Goal: Transaction & Acquisition: Purchase product/service

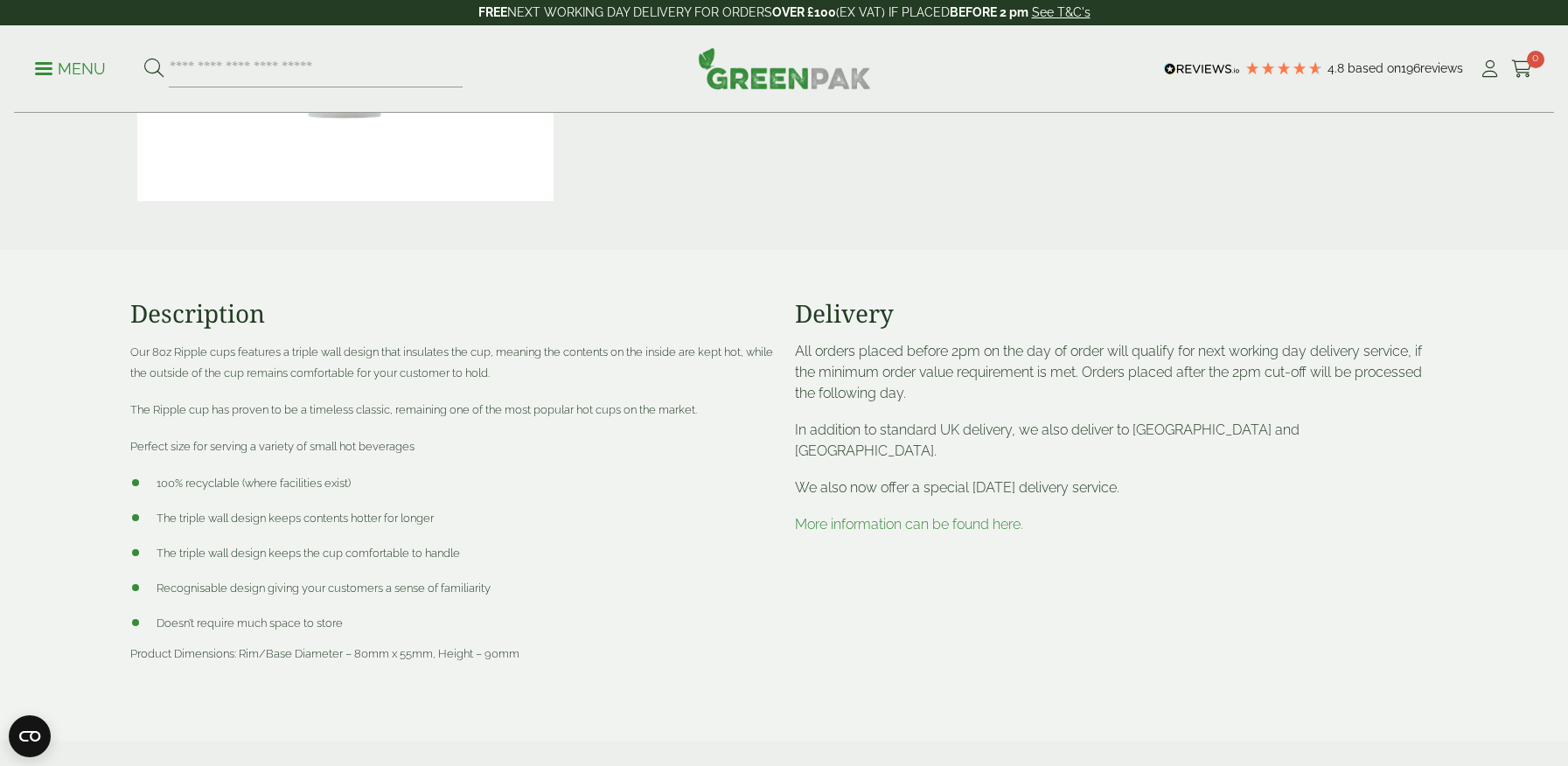
scroll to position [598, 0]
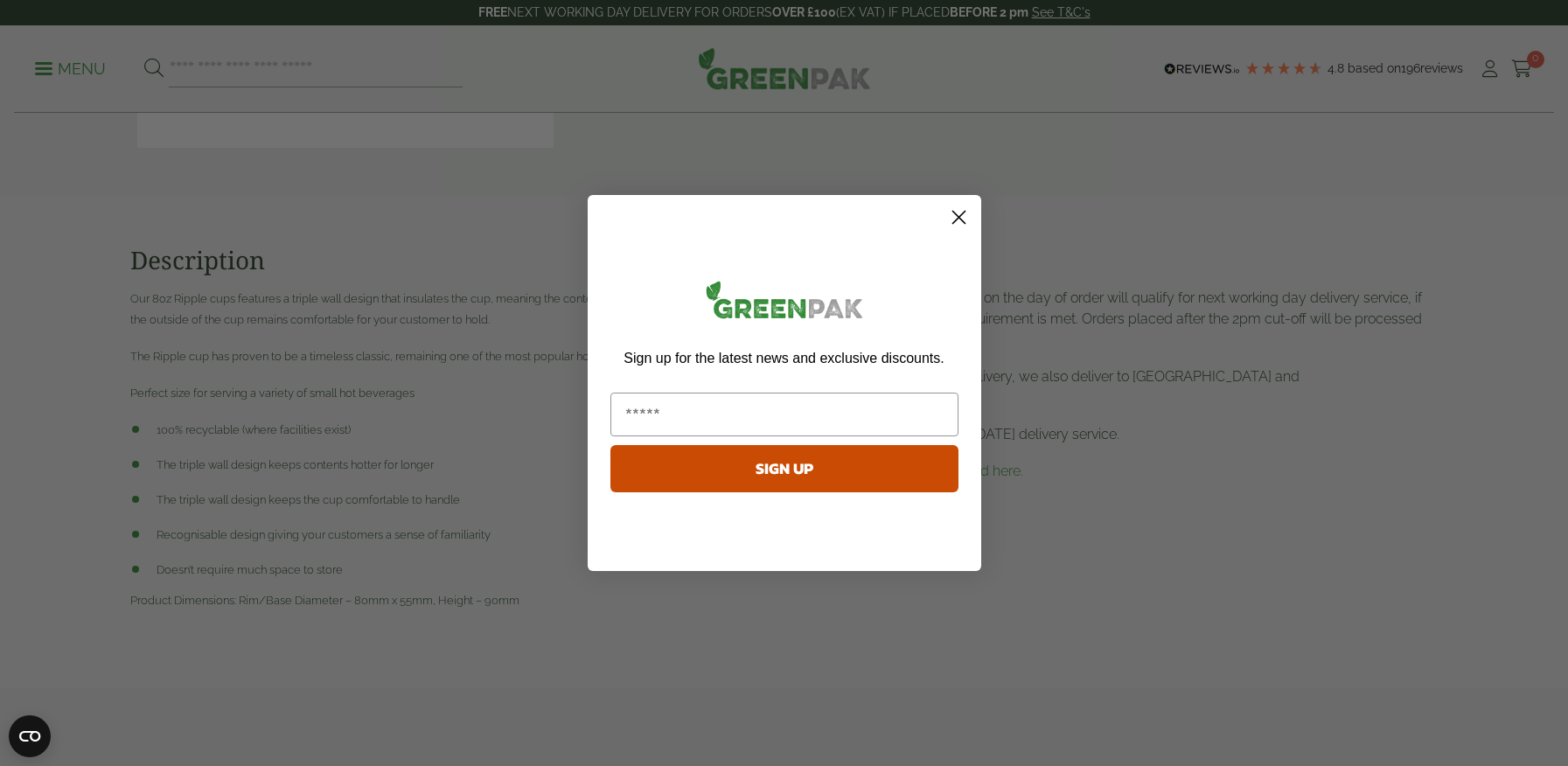
click at [955, 218] on circle "Close dialog" at bounding box center [957, 217] width 29 height 29
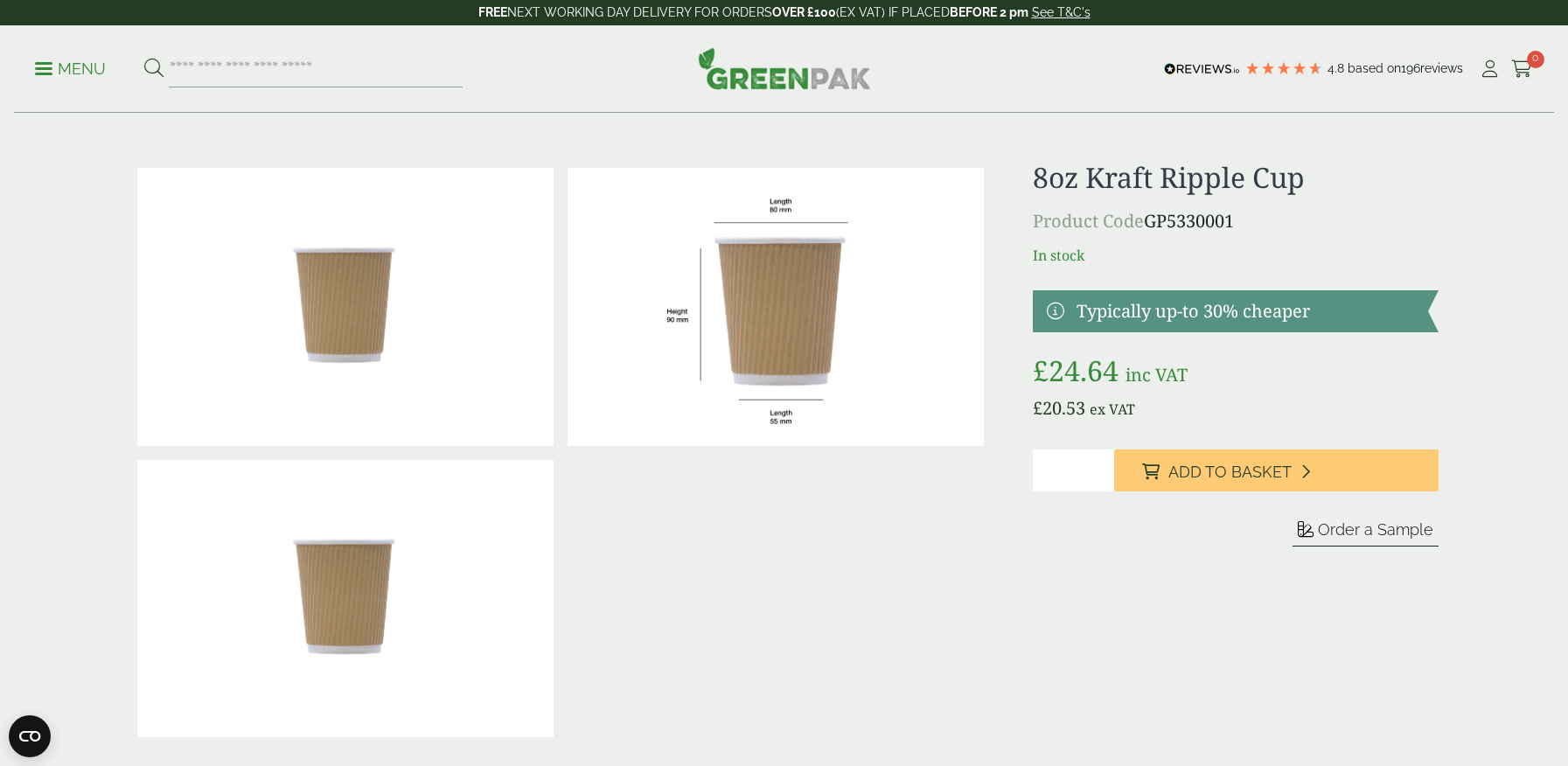
scroll to position [0, 0]
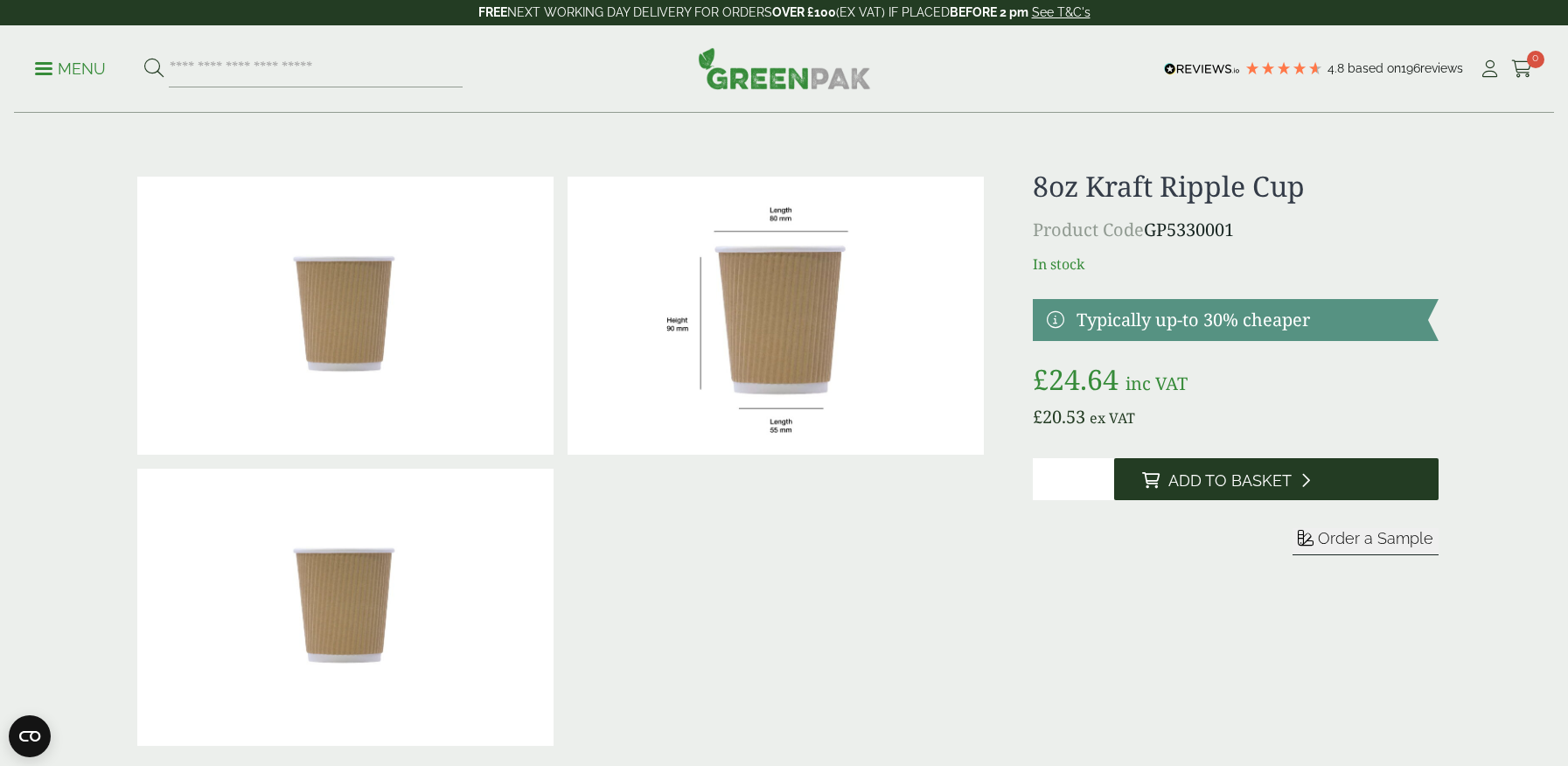
click at [1156, 478] on icon at bounding box center [1151, 480] width 18 height 16
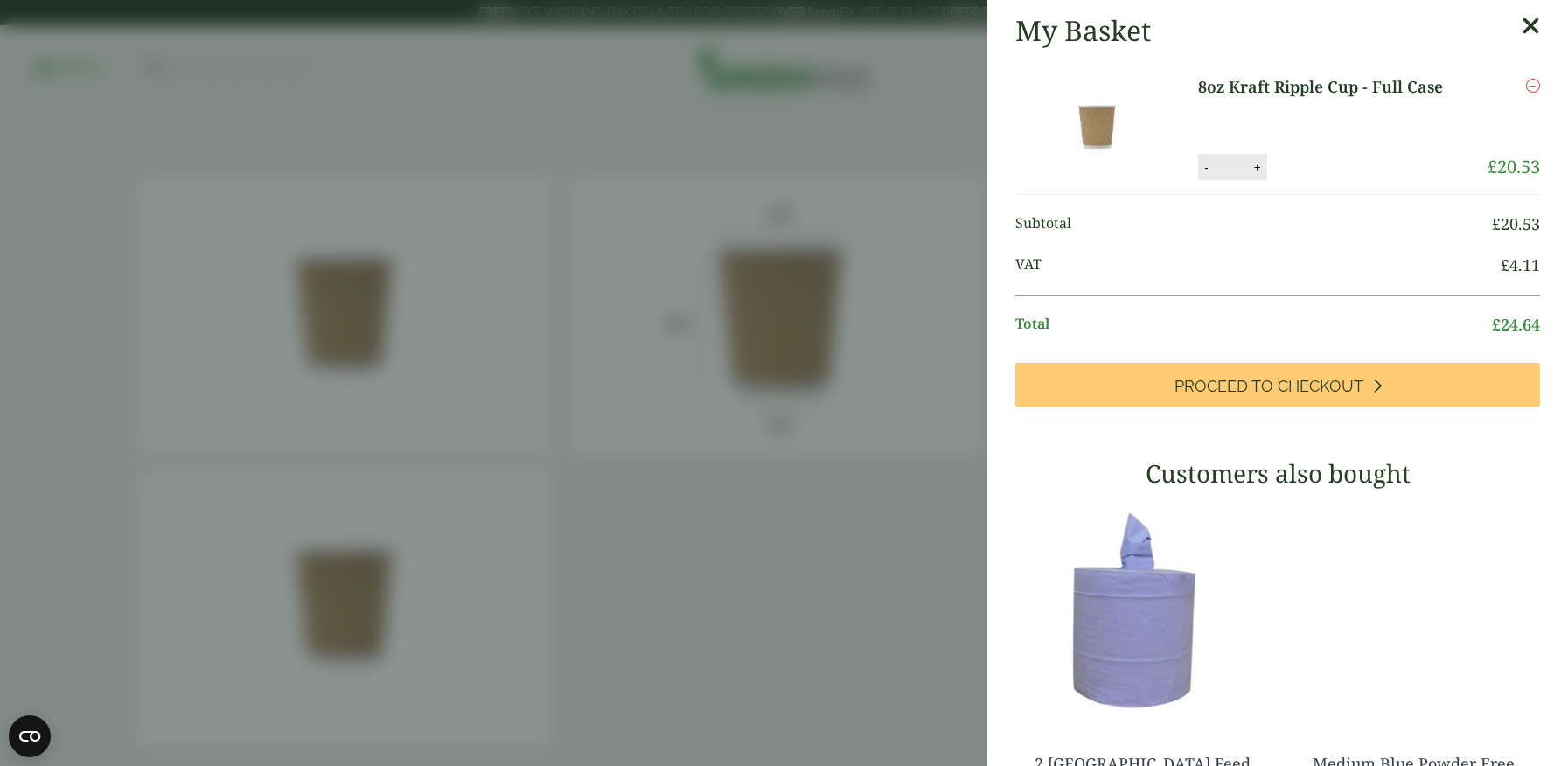
click at [1530, 19] on icon at bounding box center [1531, 26] width 19 height 24
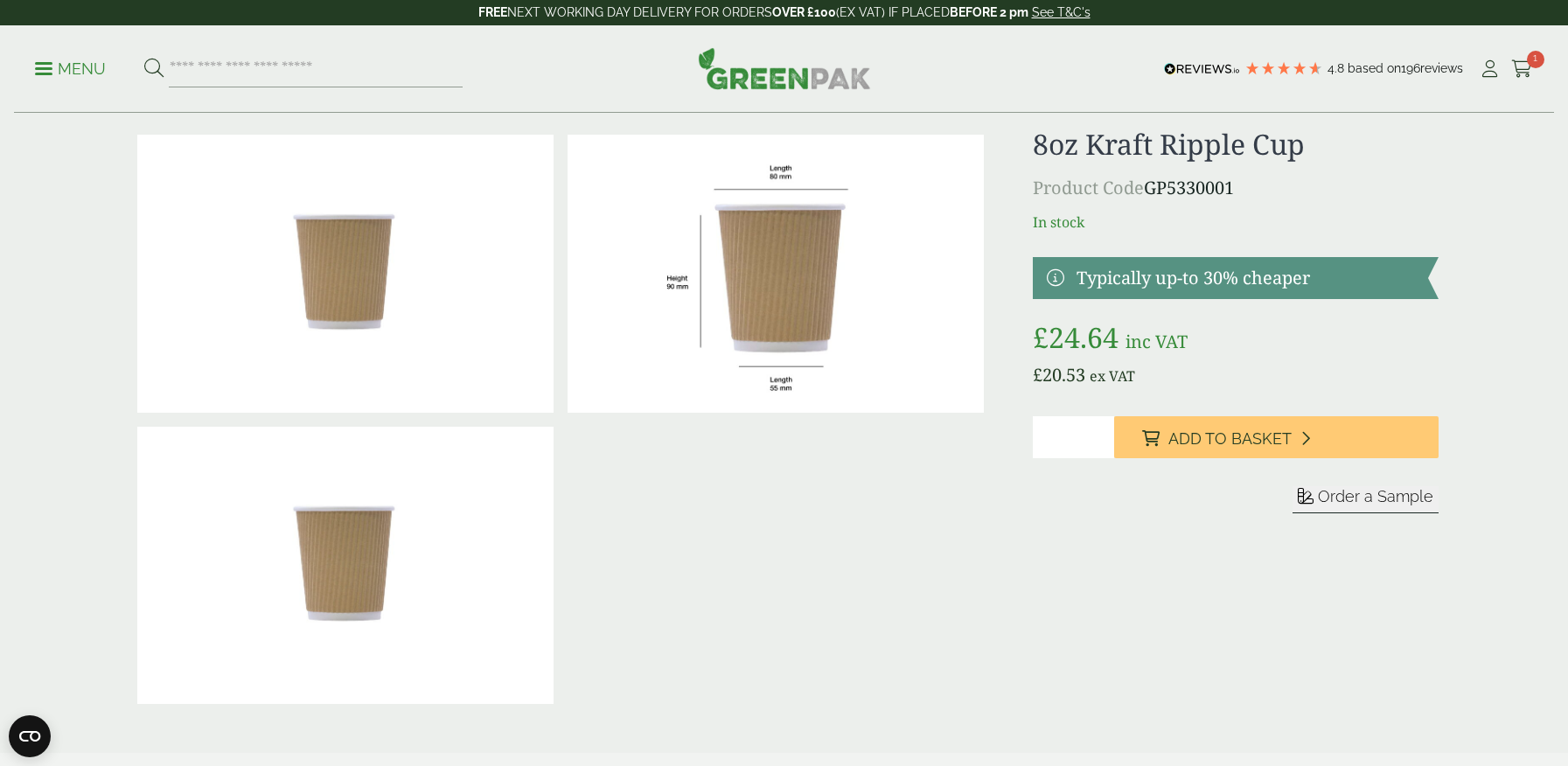
scroll to position [27, 0]
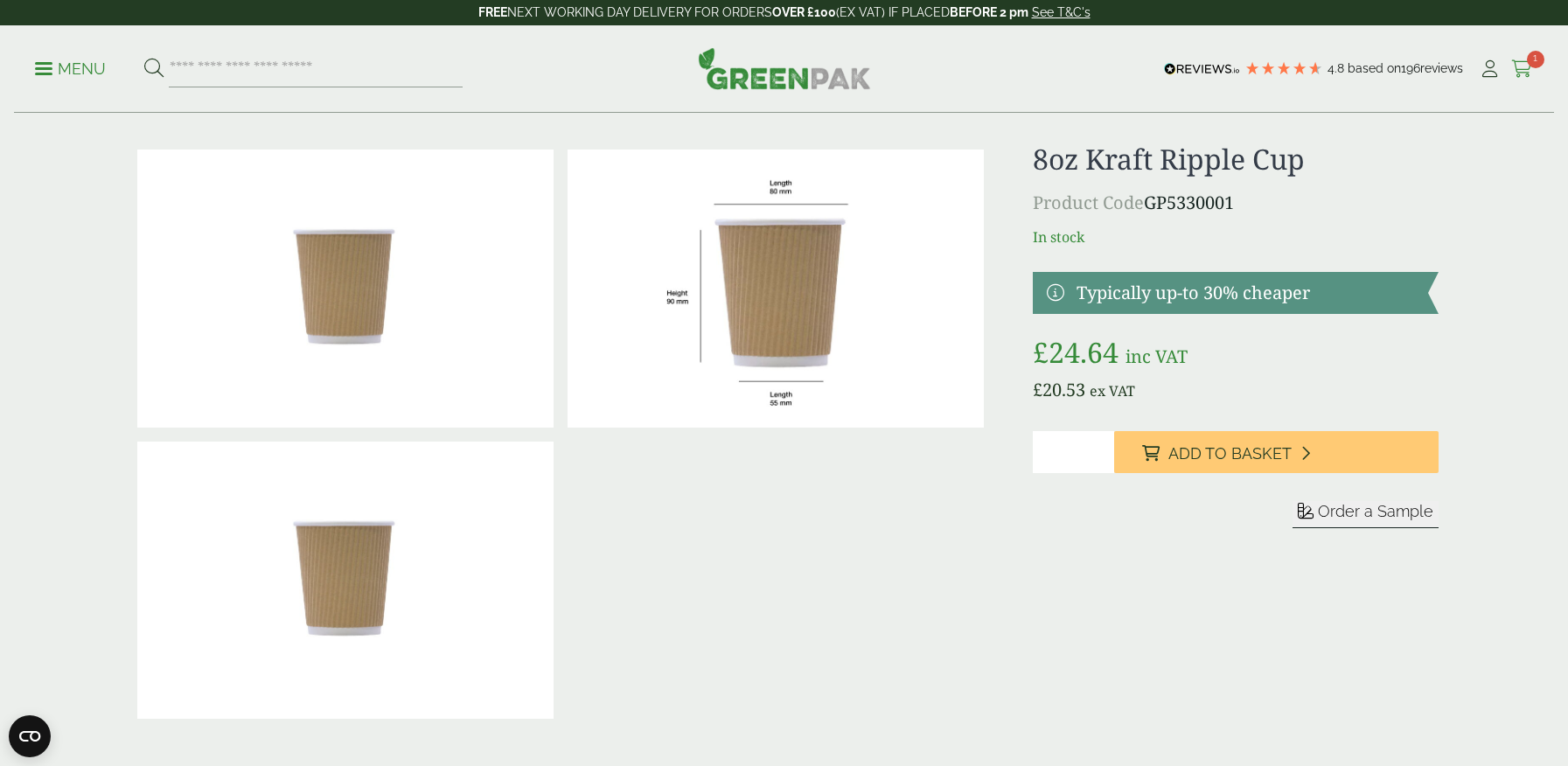
click at [1533, 62] on span "1" at bounding box center [1535, 59] width 18 height 18
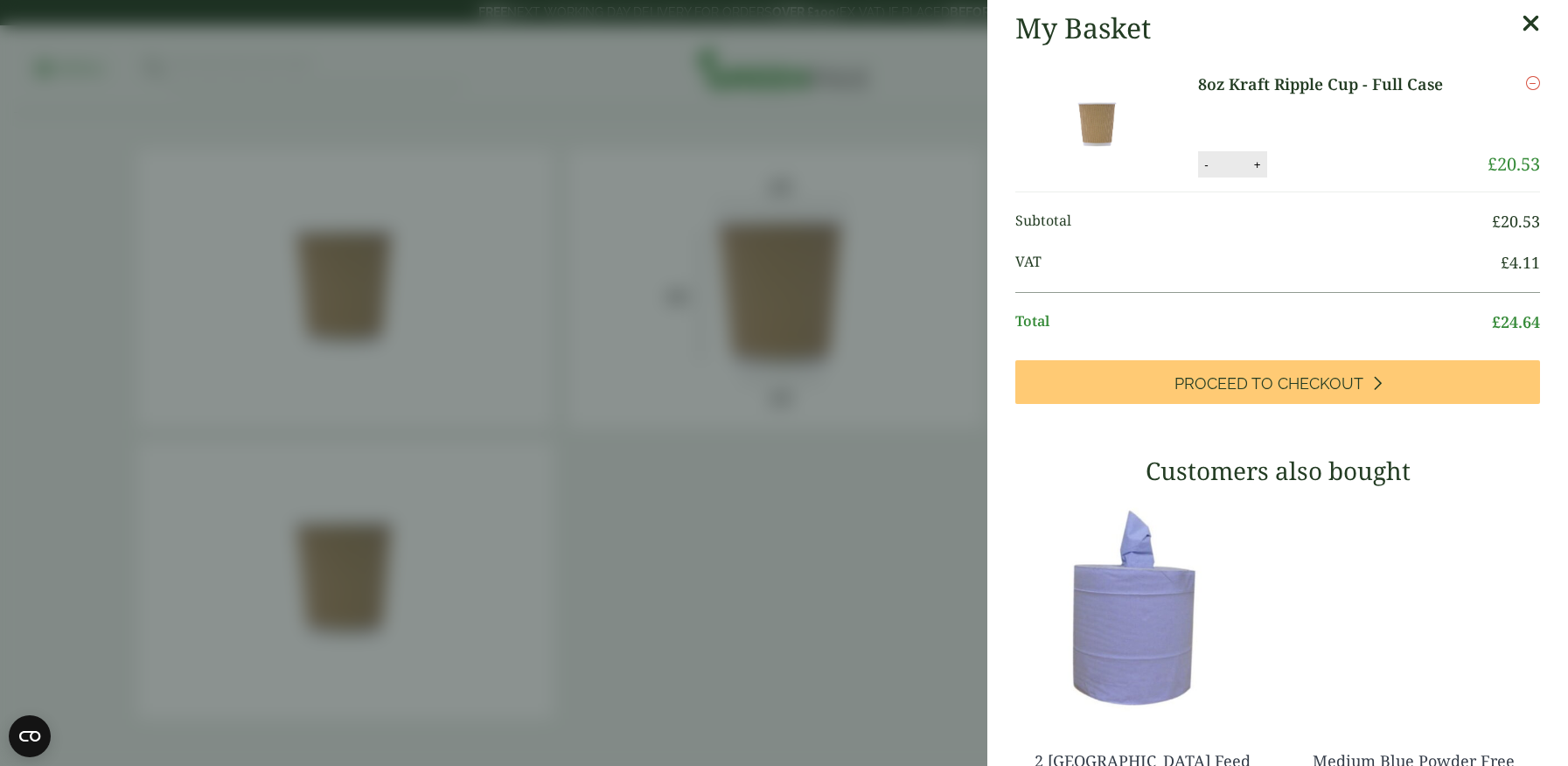
scroll to position [4, 0]
click at [1360, 88] on link "8oz Kraft Ripple Cup - Full Case" at bounding box center [1332, 83] width 267 height 23
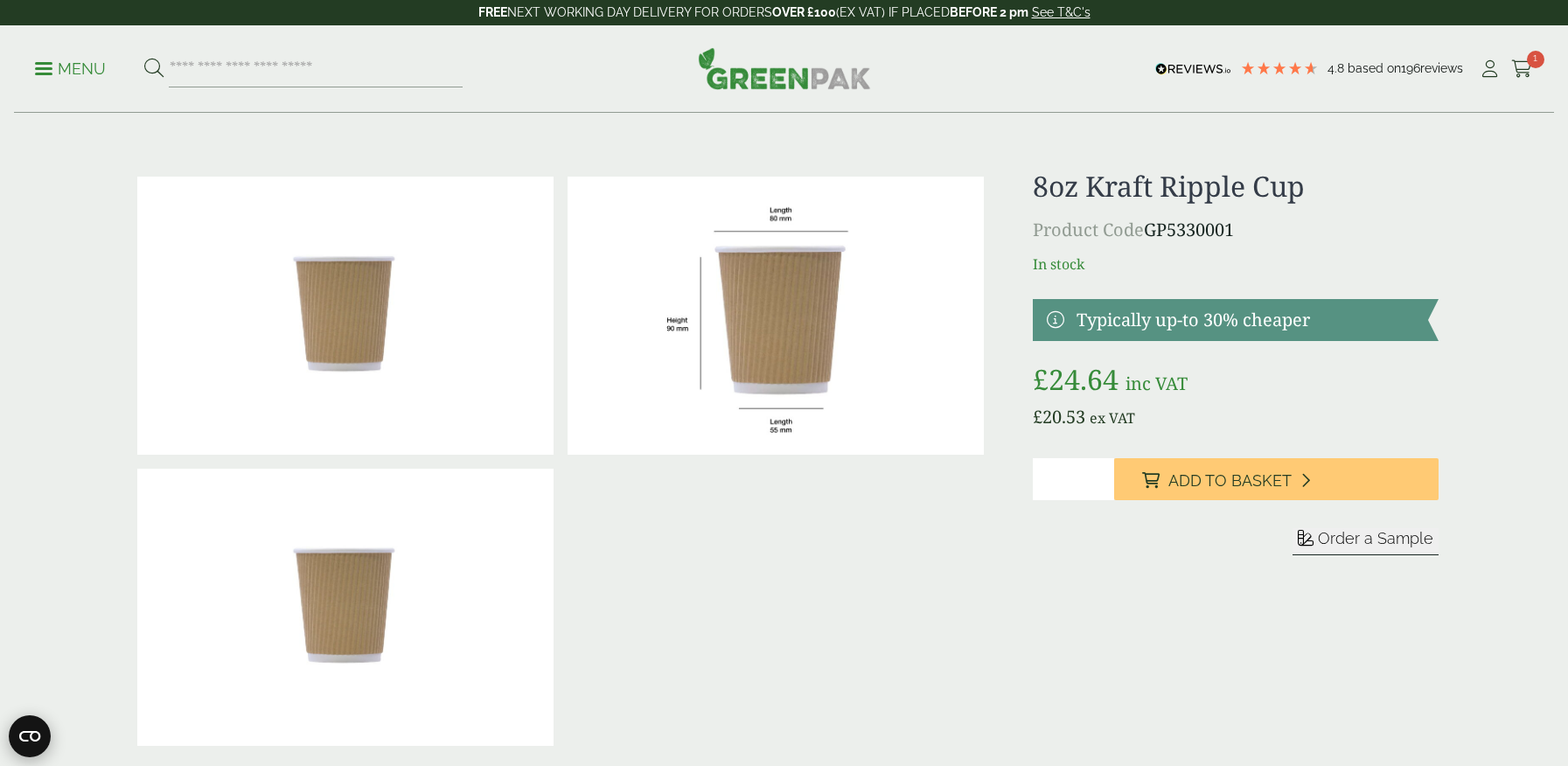
click at [24, 737] on circle "Open CMP widget" at bounding box center [29, 736] width 42 height 42
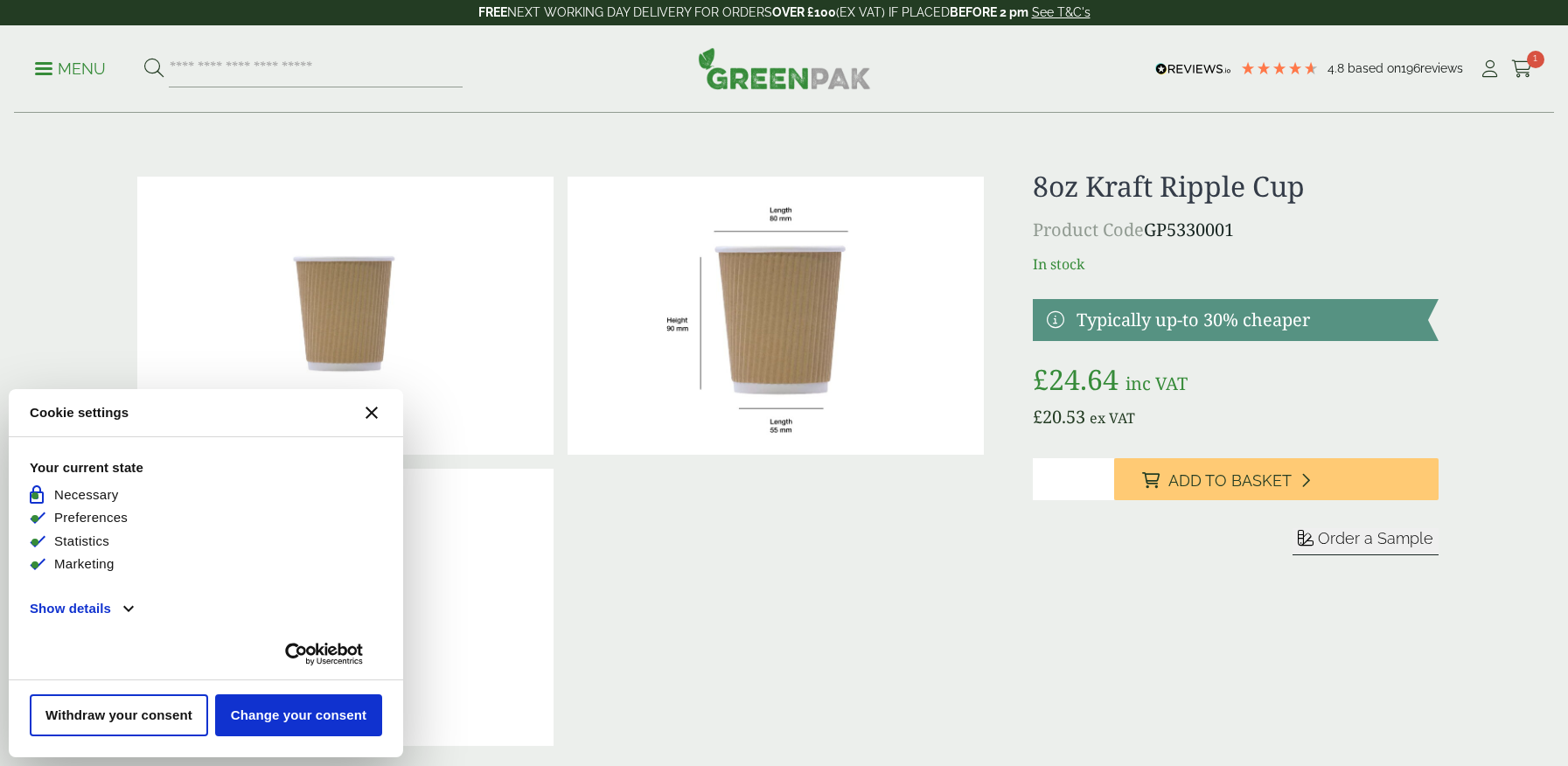
click at [372, 417] on icon "[#WIDGET_ICON_CROSS#]" at bounding box center [371, 412] width 12 height 12
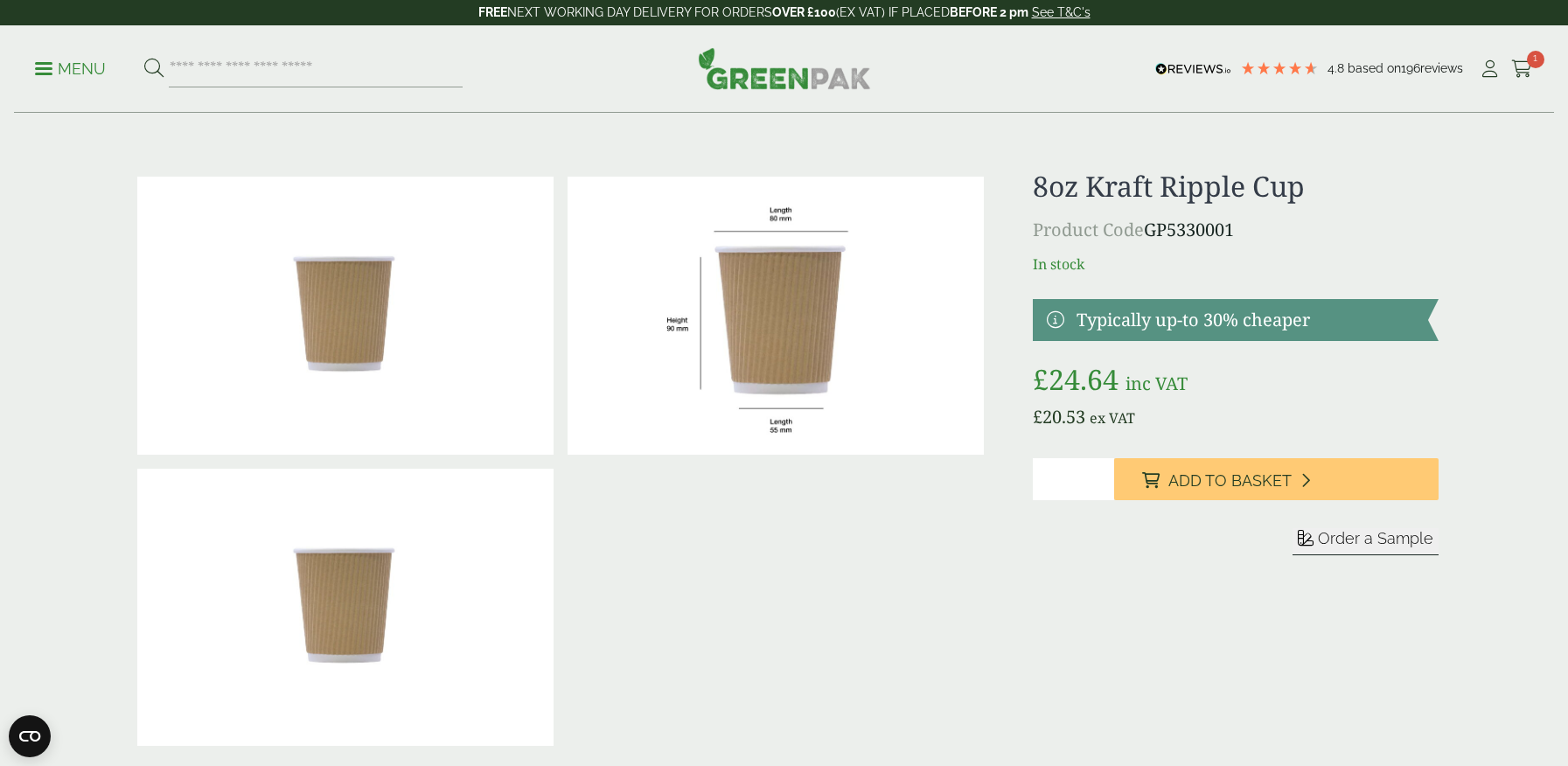
click at [88, 70] on p "Menu" at bounding box center [70, 69] width 71 height 21
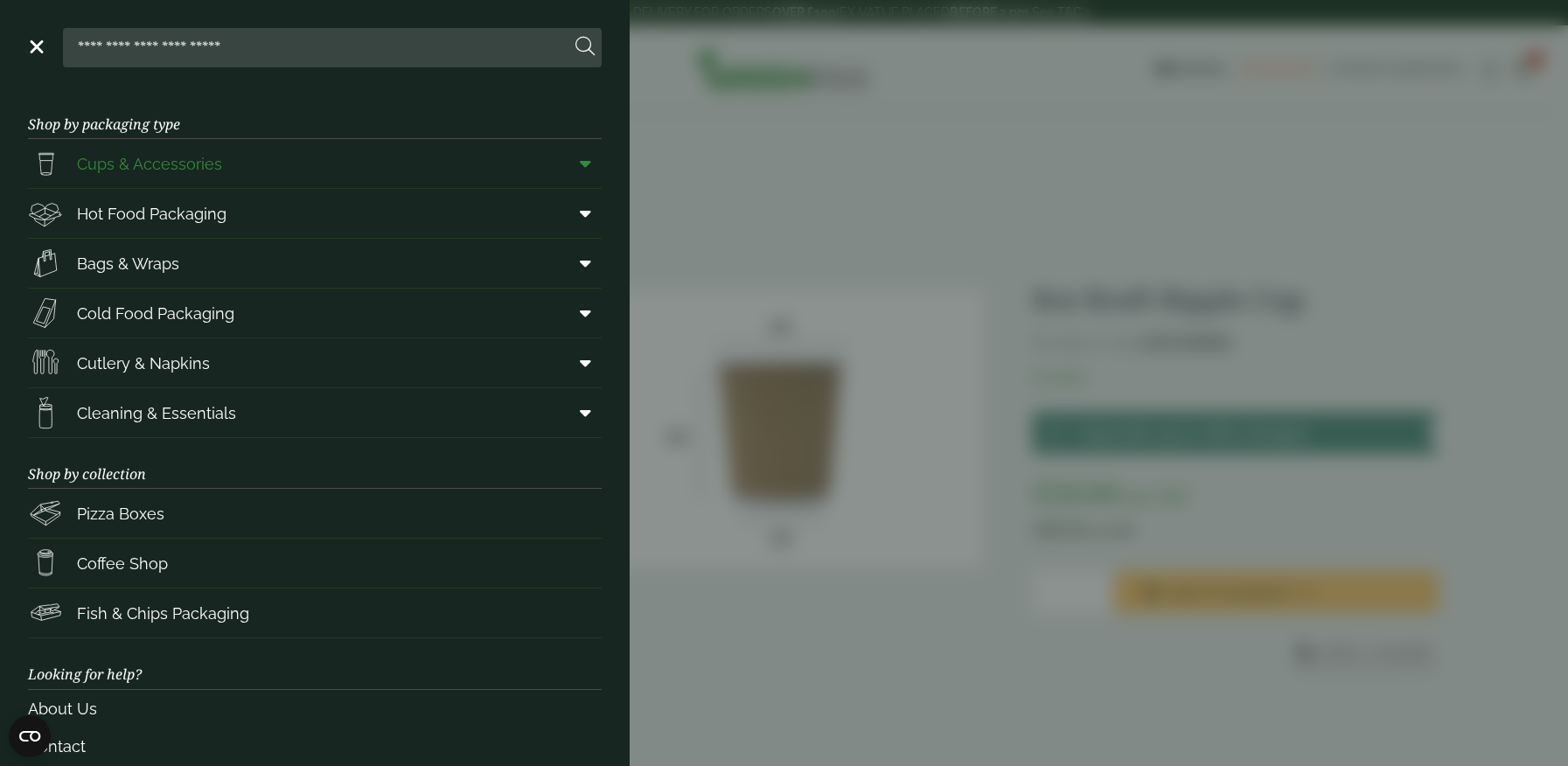
click at [103, 158] on span "Cups & Accessories" at bounding box center [148, 163] width 145 height 23
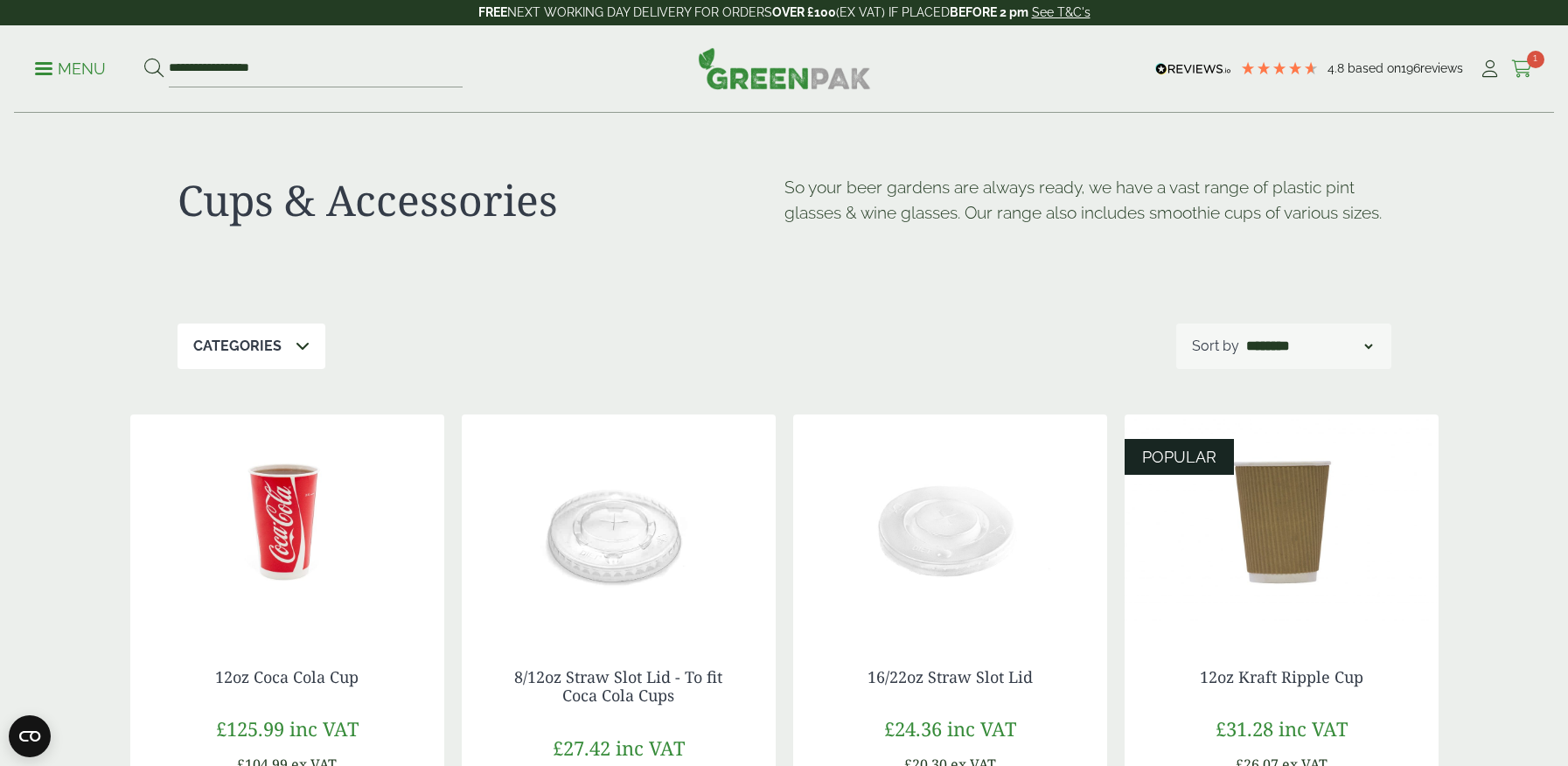
click at [1530, 69] on icon at bounding box center [1521, 69] width 21 height 18
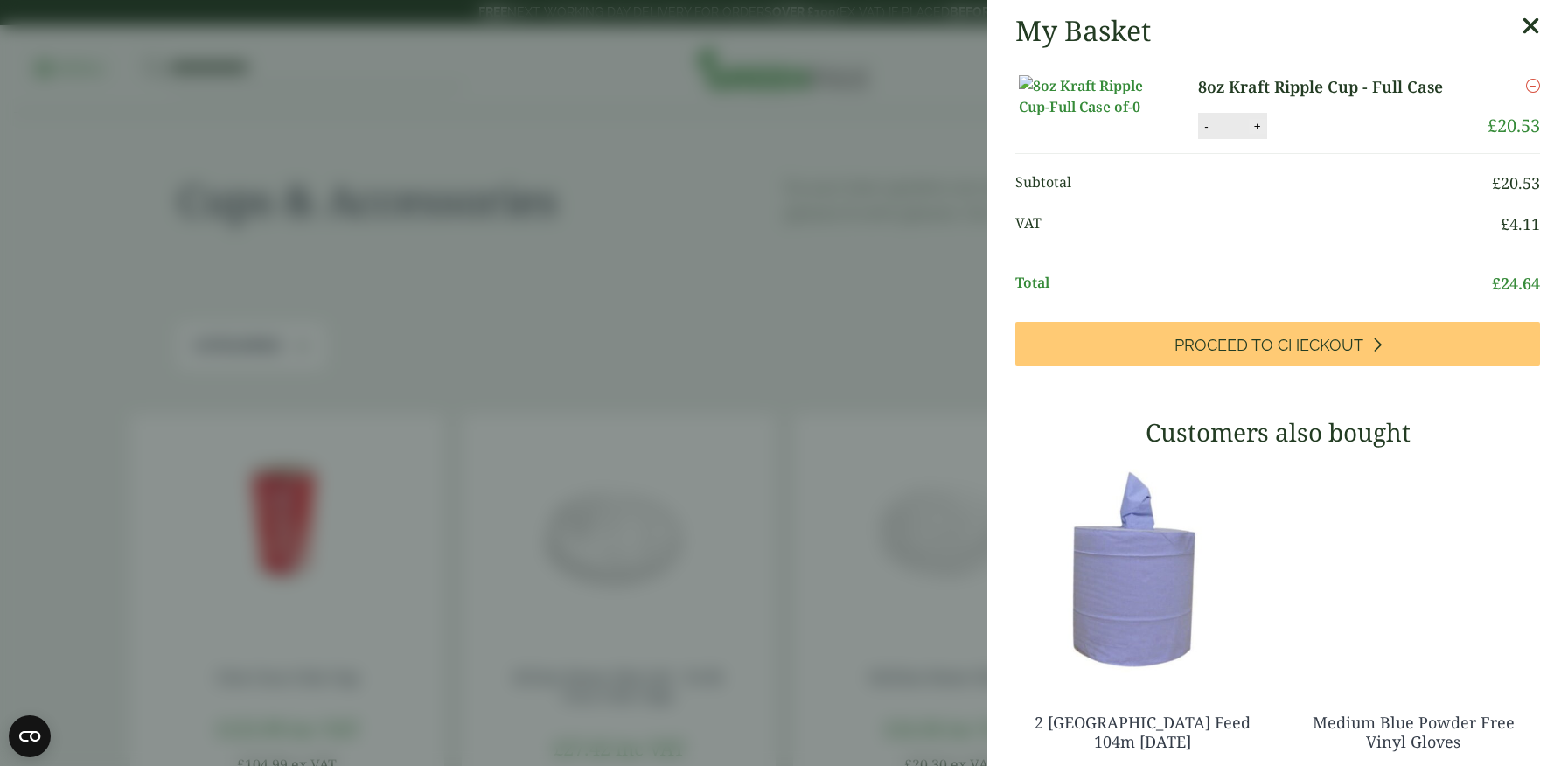
click at [1255, 134] on button "+" at bounding box center [1257, 126] width 18 height 15
type input "*"
click at [1308, 140] on button "Update" at bounding box center [1314, 127] width 88 height 26
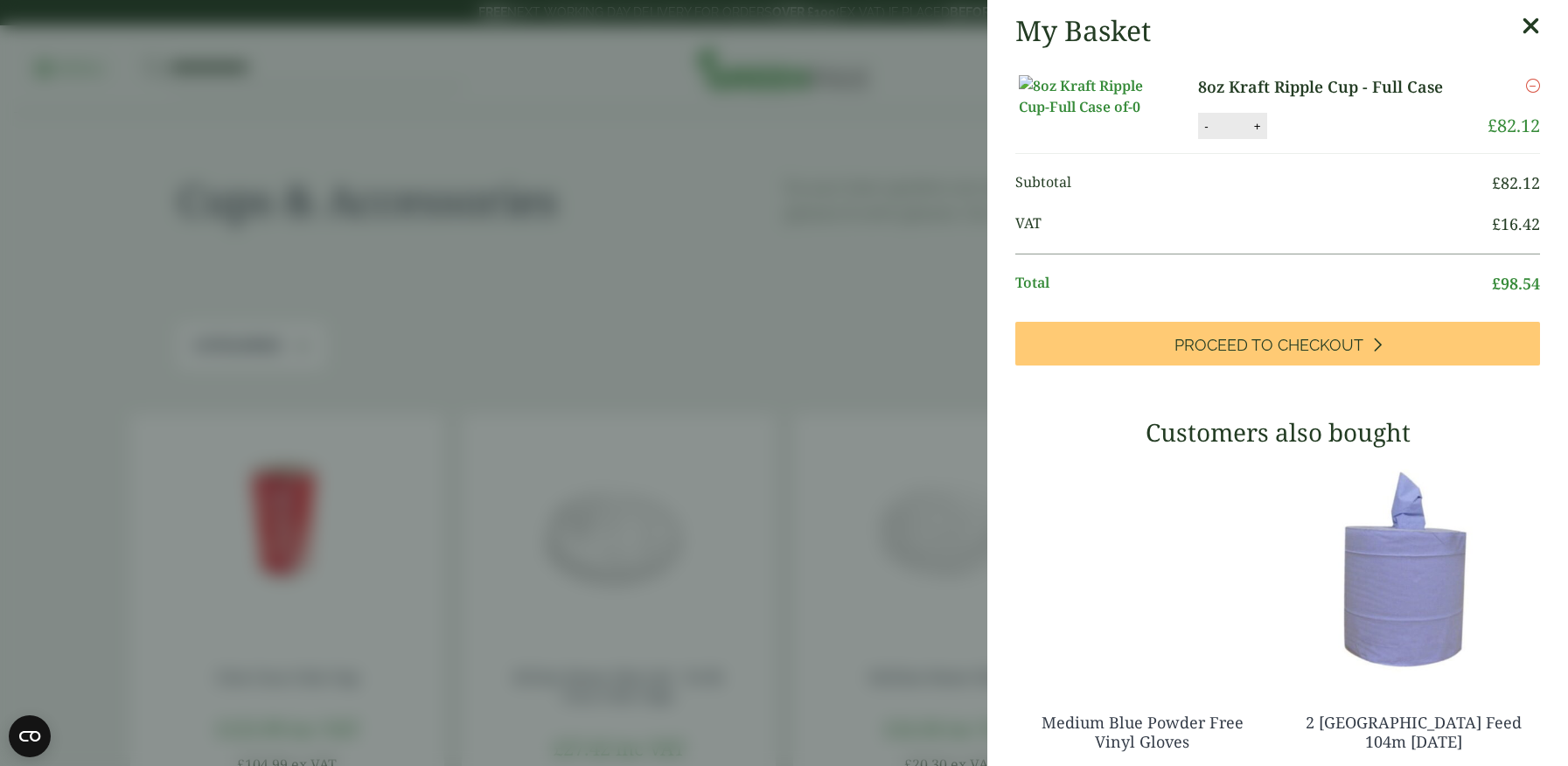
click at [1529, 35] on icon at bounding box center [1531, 26] width 19 height 24
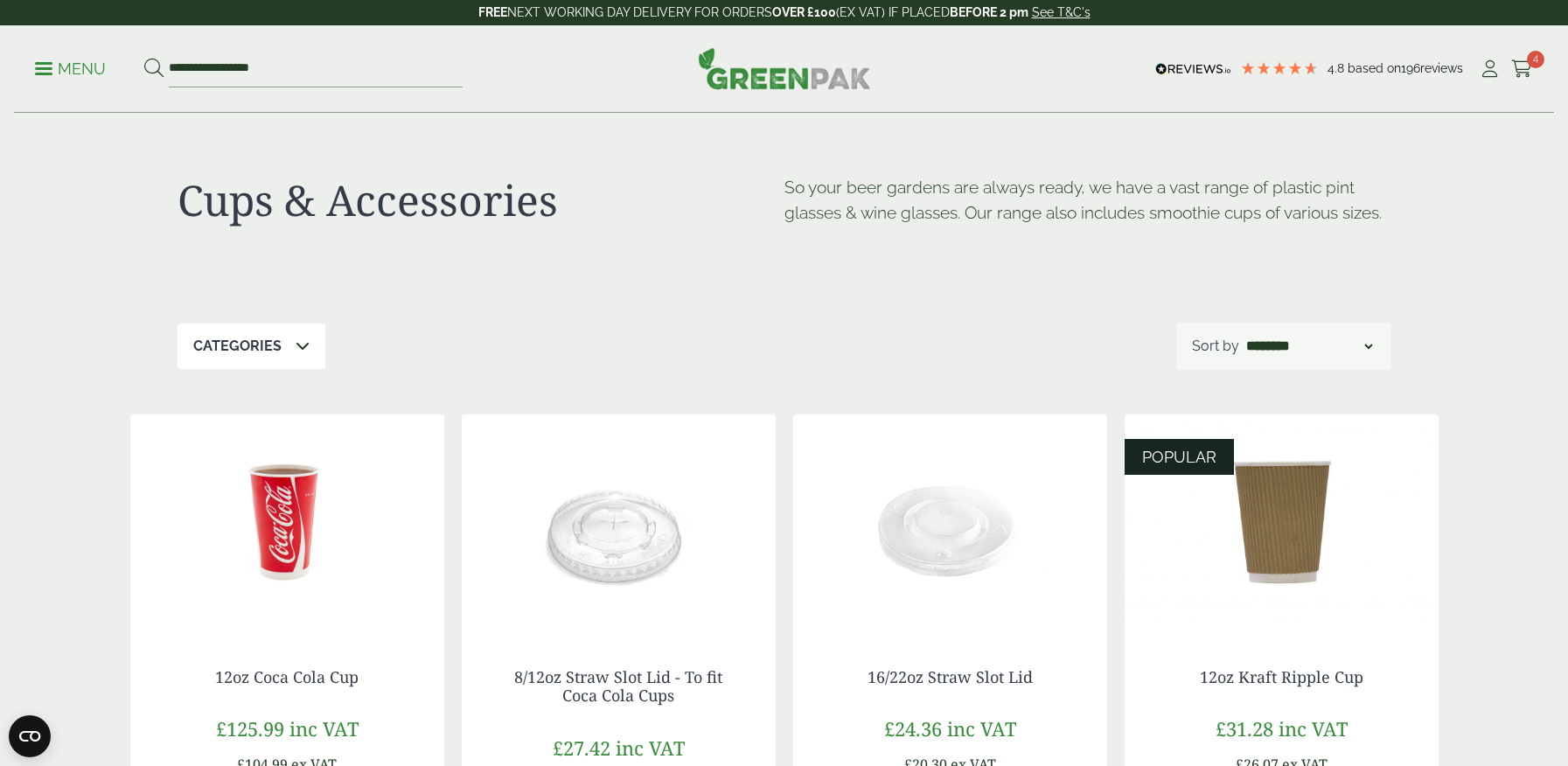
click at [1289, 526] on img at bounding box center [1281, 524] width 314 height 219
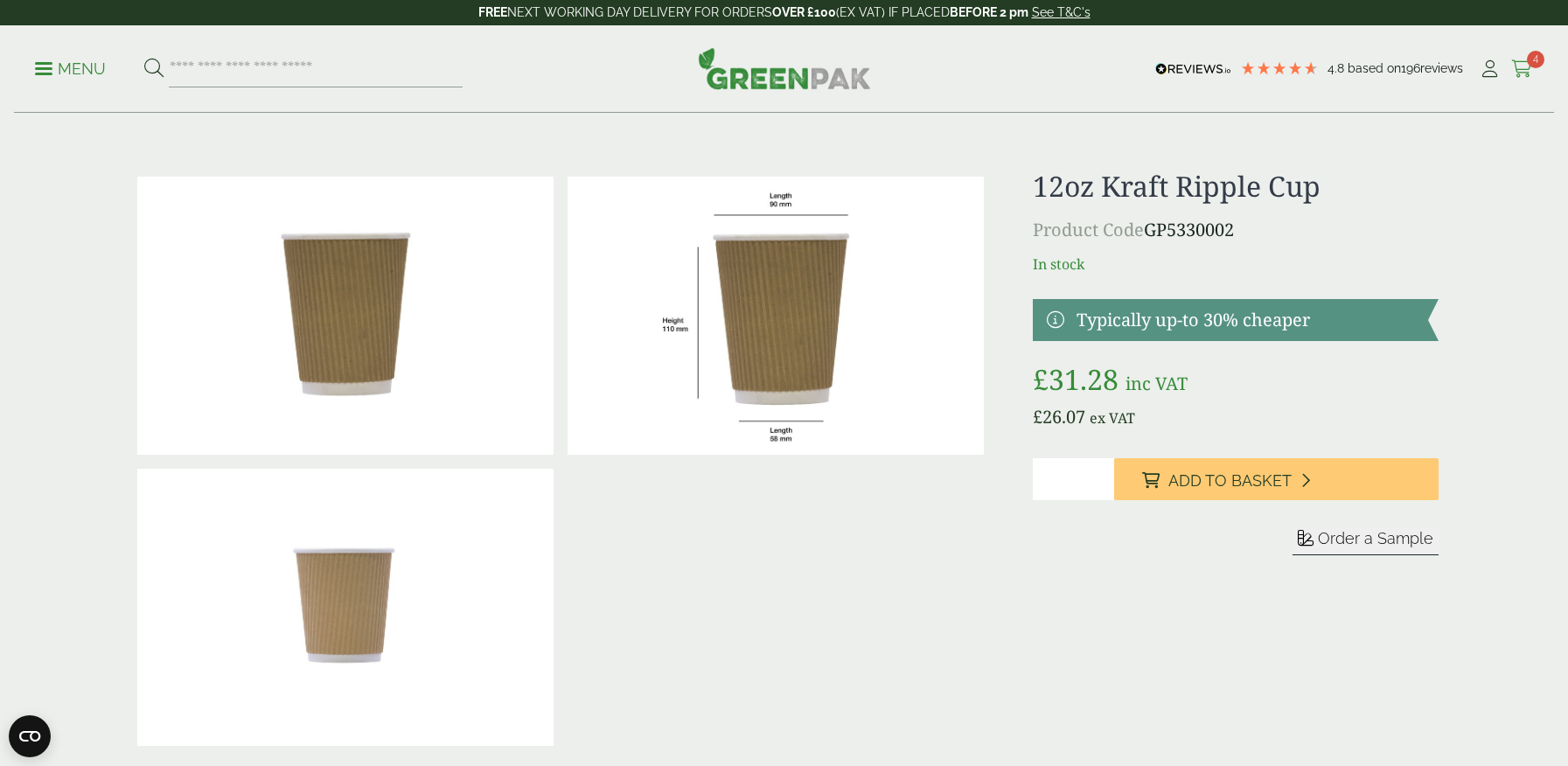
click at [1523, 70] on icon at bounding box center [1521, 69] width 21 height 18
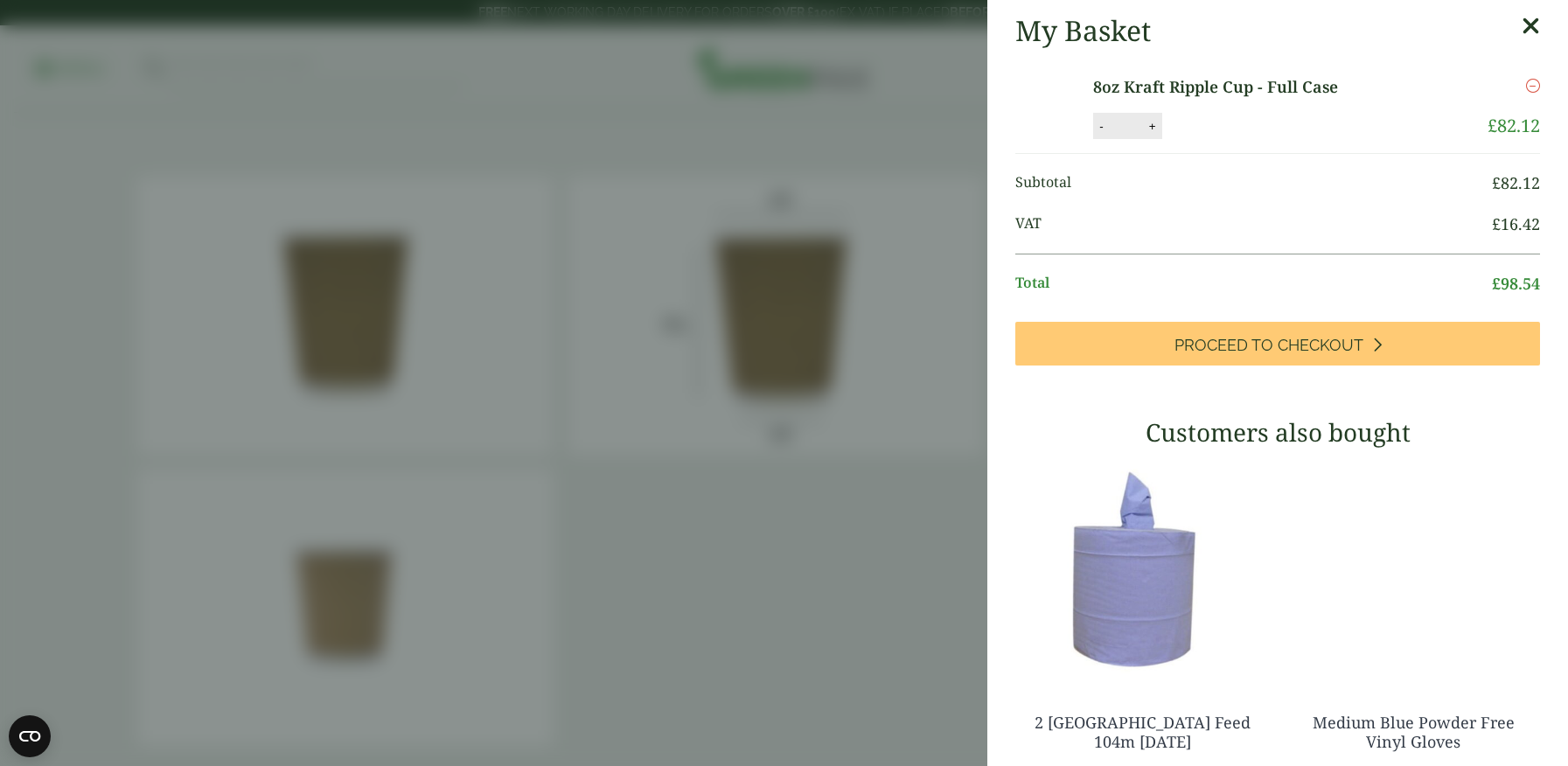
scroll to position [1, 0]
click at [912, 484] on aside "My Basket 8oz Kraft Ripple Cup - Full Case 8oz Kraft Ripple Cup - Full Case qua…" at bounding box center [784, 383] width 1568 height 766
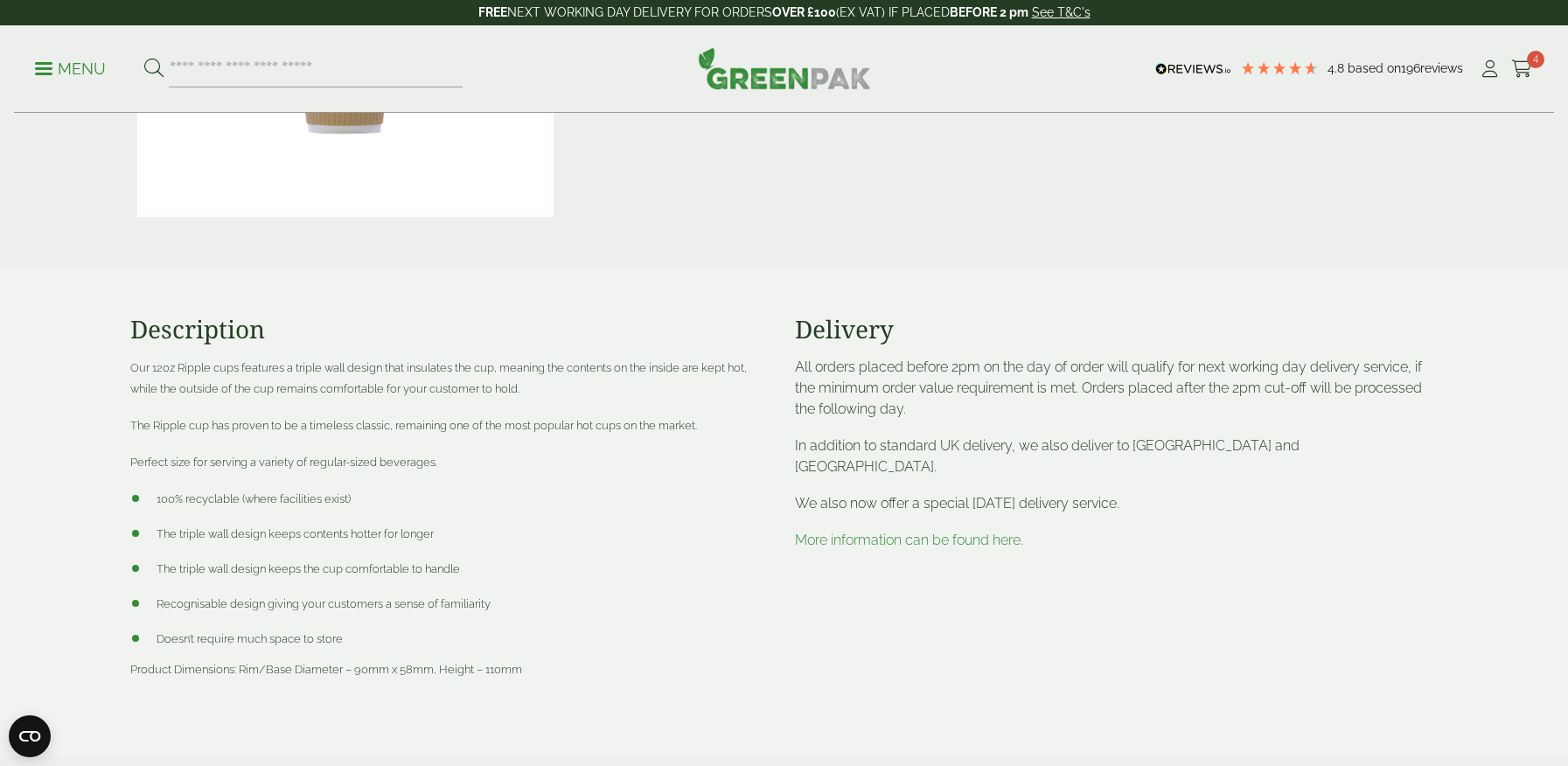
scroll to position [591, 0]
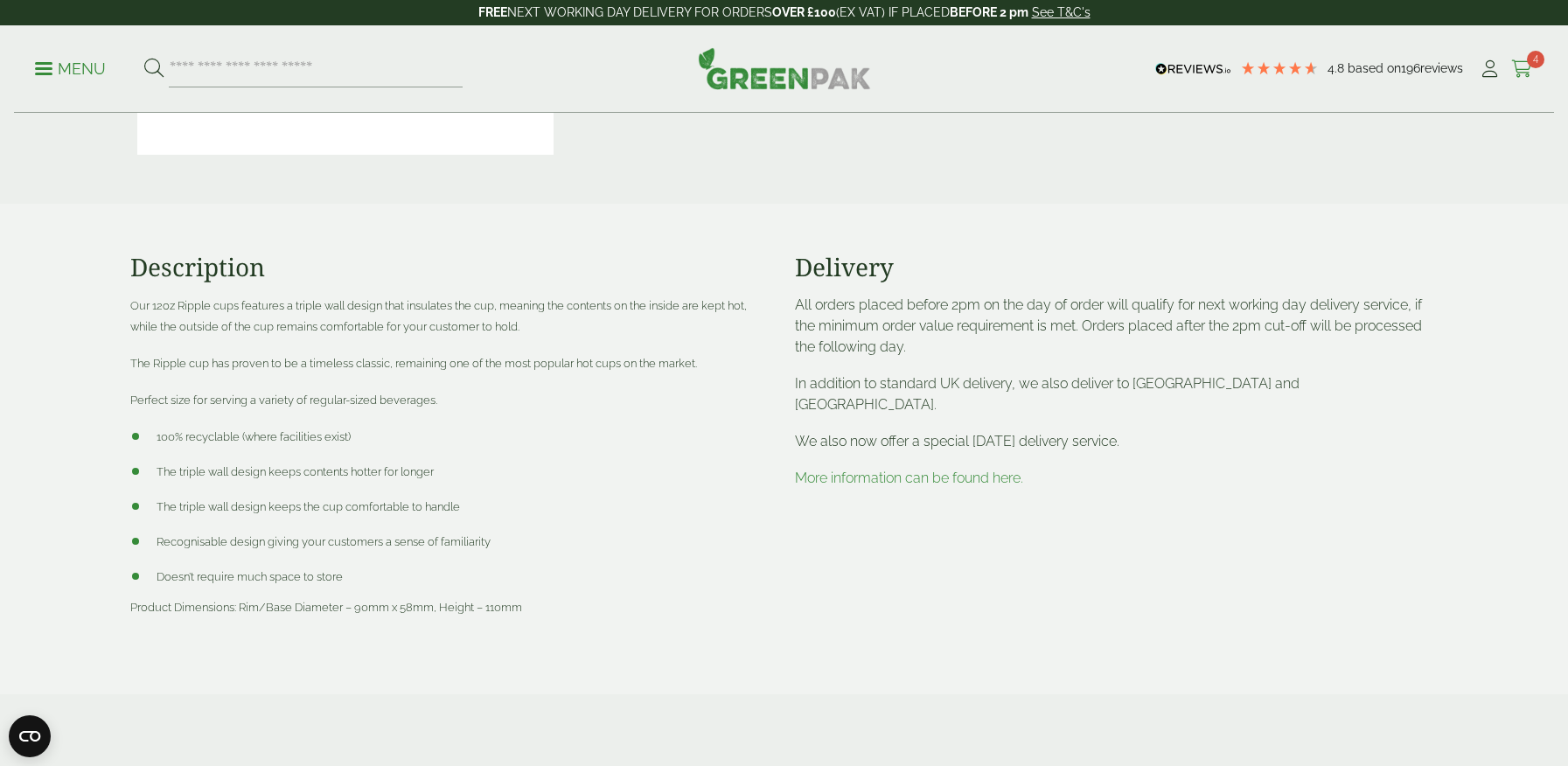
click at [1521, 69] on icon at bounding box center [1521, 69] width 21 height 18
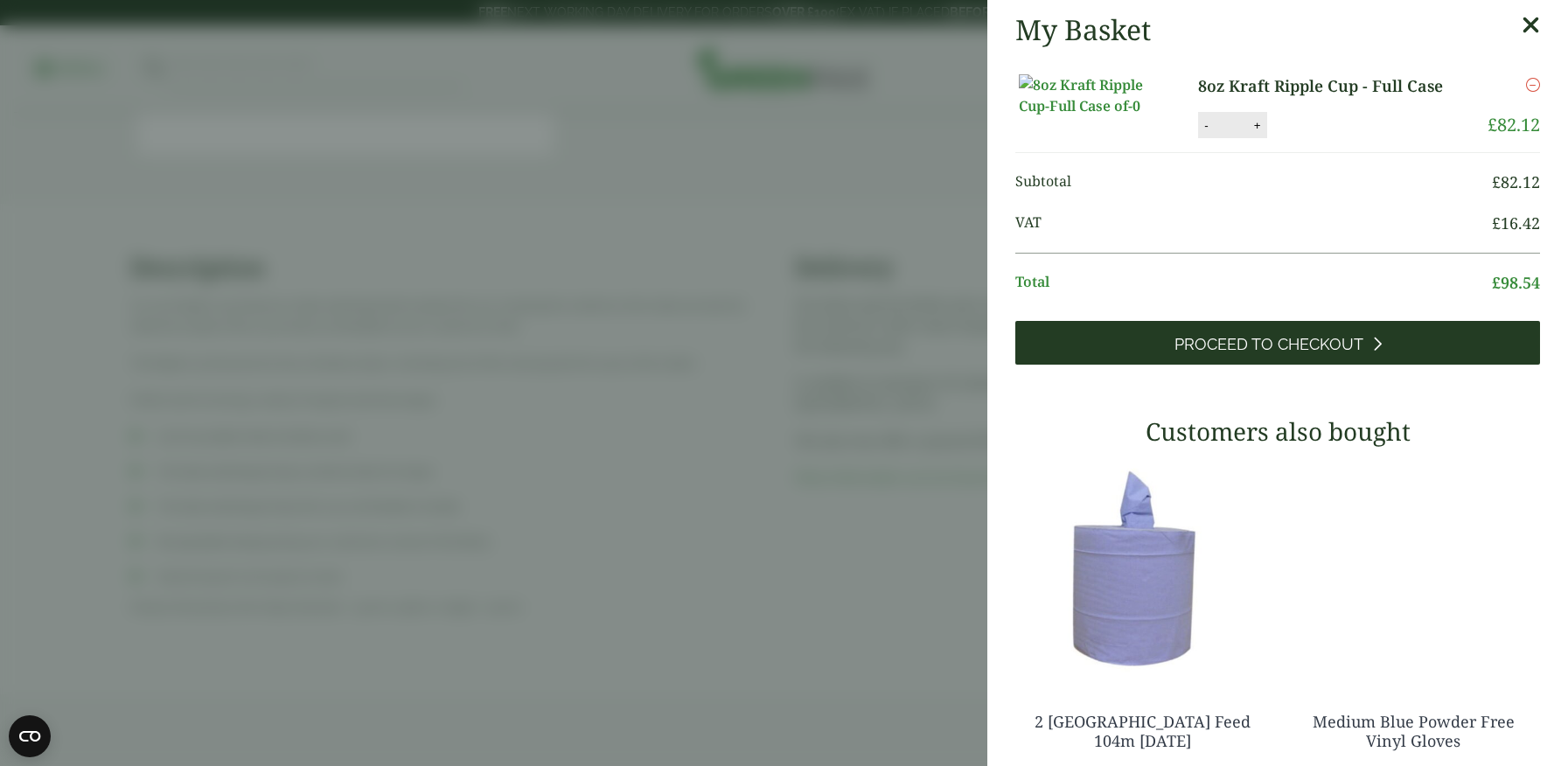
click at [1235, 354] on span "Proceed to Checkout" at bounding box center [1268, 345] width 189 height 20
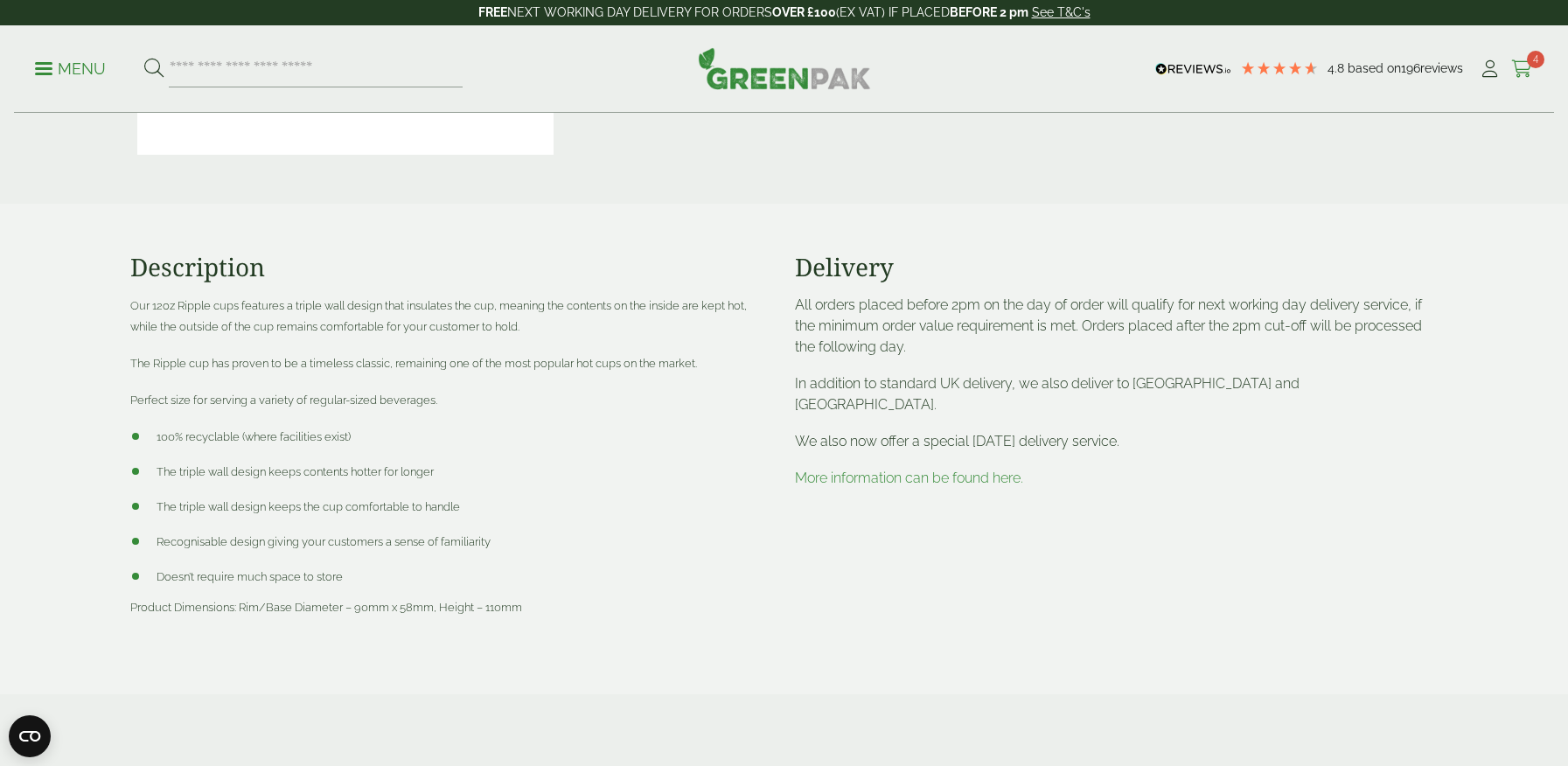
click at [1531, 61] on span "4" at bounding box center [1535, 59] width 18 height 18
